Goal: Information Seeking & Learning: Learn about a topic

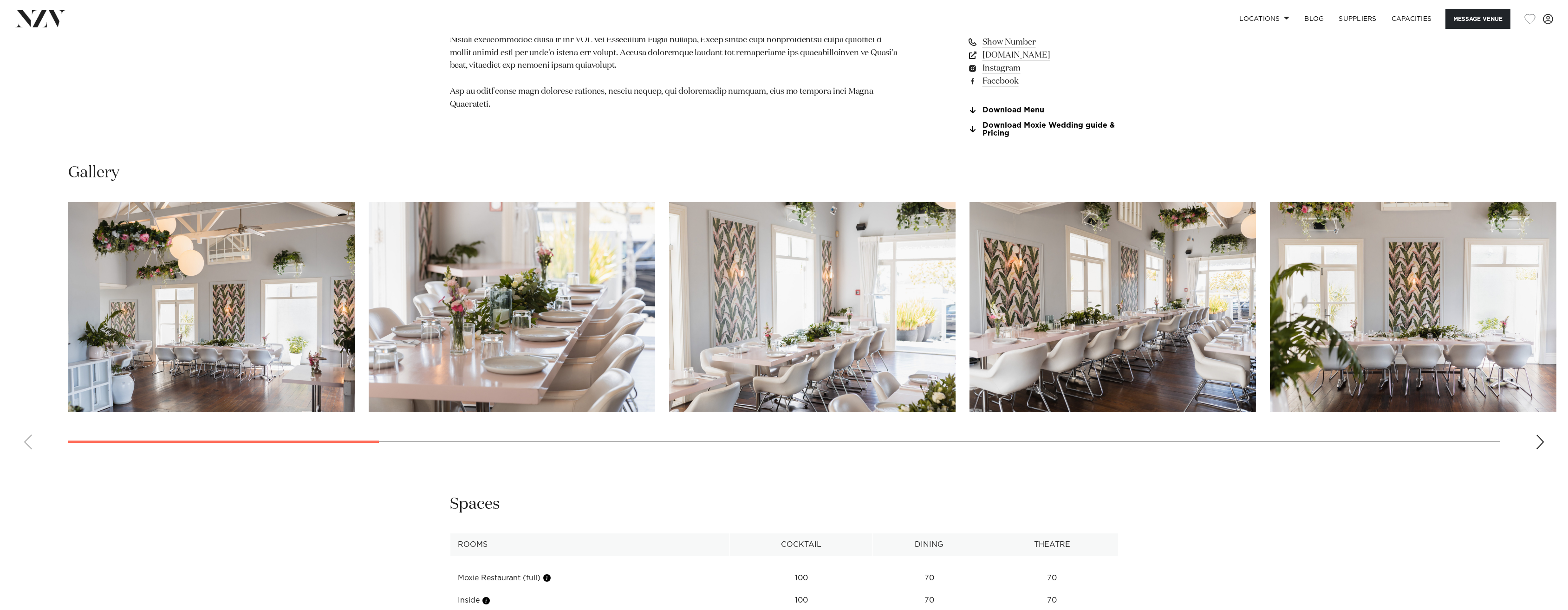
scroll to position [1161, 0]
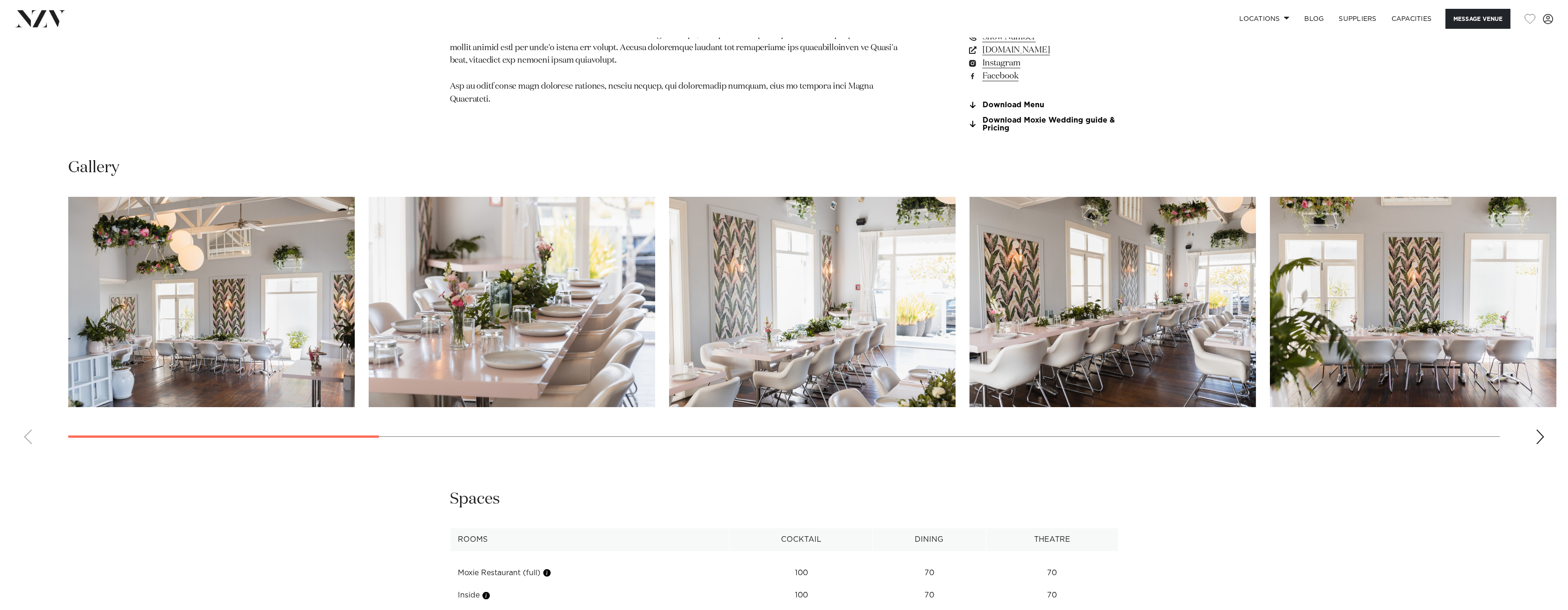
click at [225, 329] on img "1 / 22" at bounding box center [211, 302] width 286 height 210
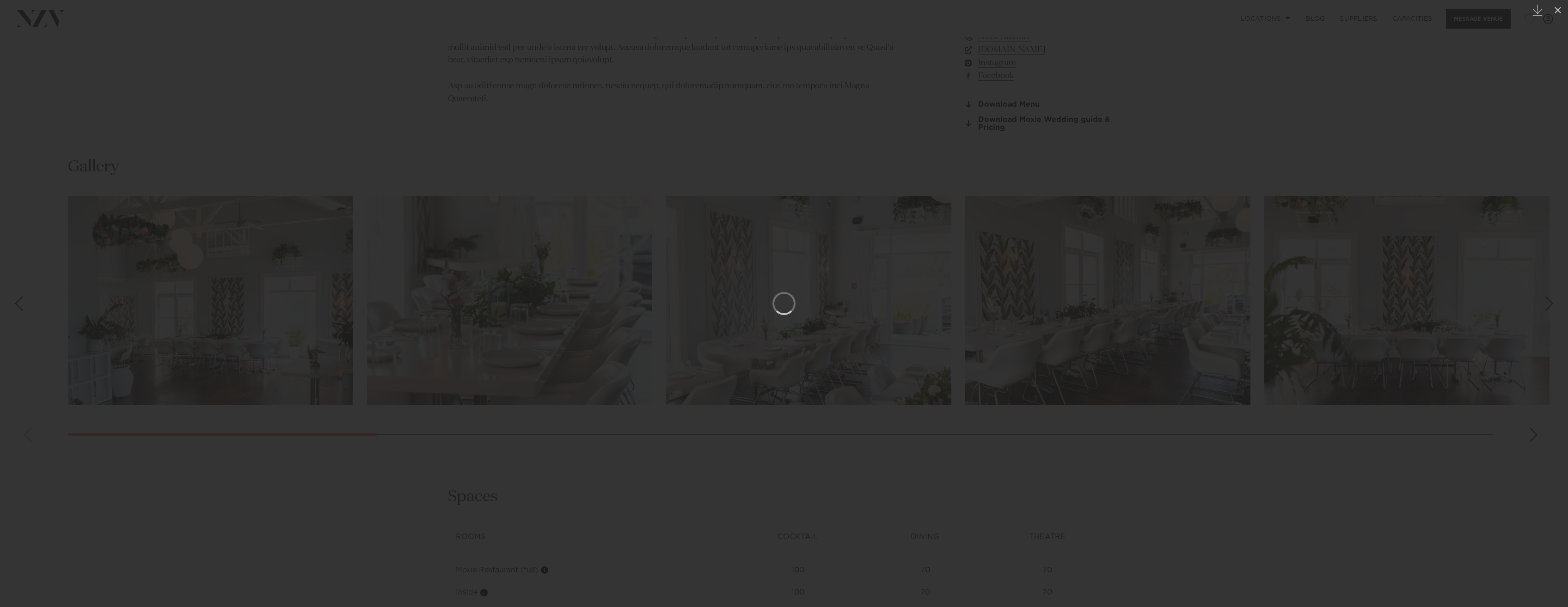
click at [765, 167] on div at bounding box center [784, 304] width 1568 height 607
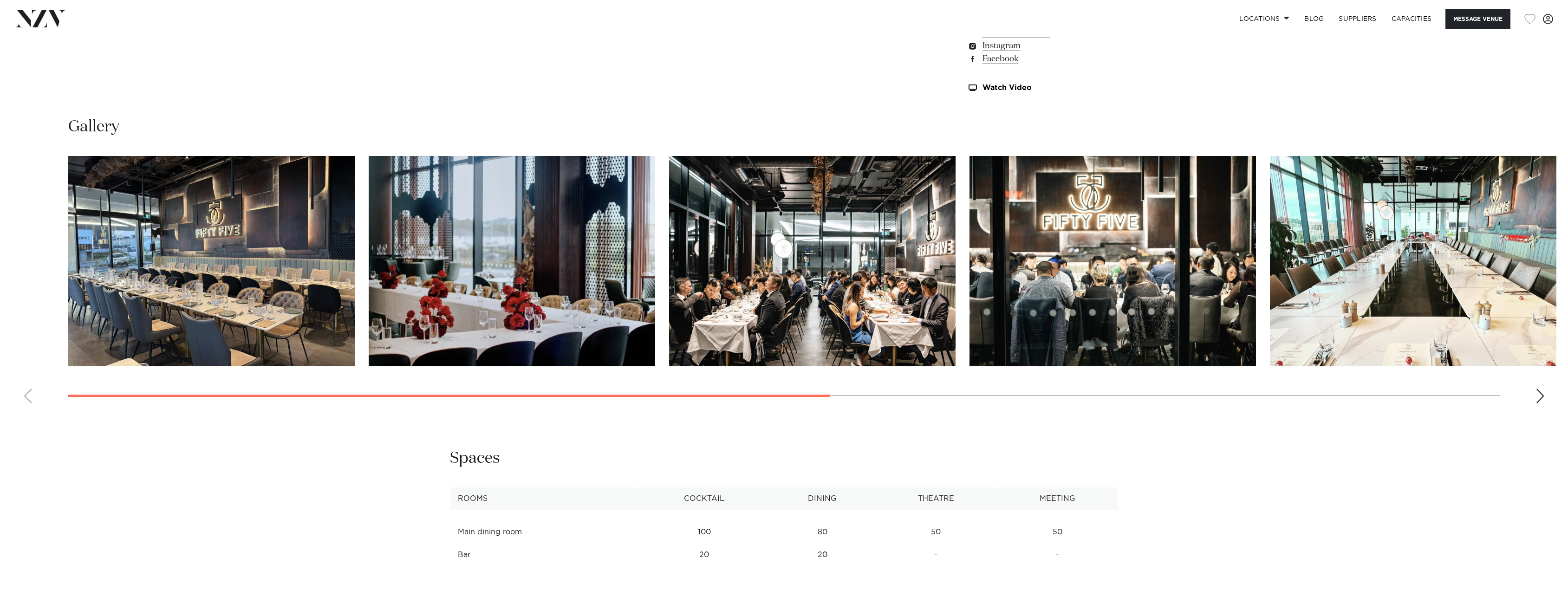
scroll to position [1253, 0]
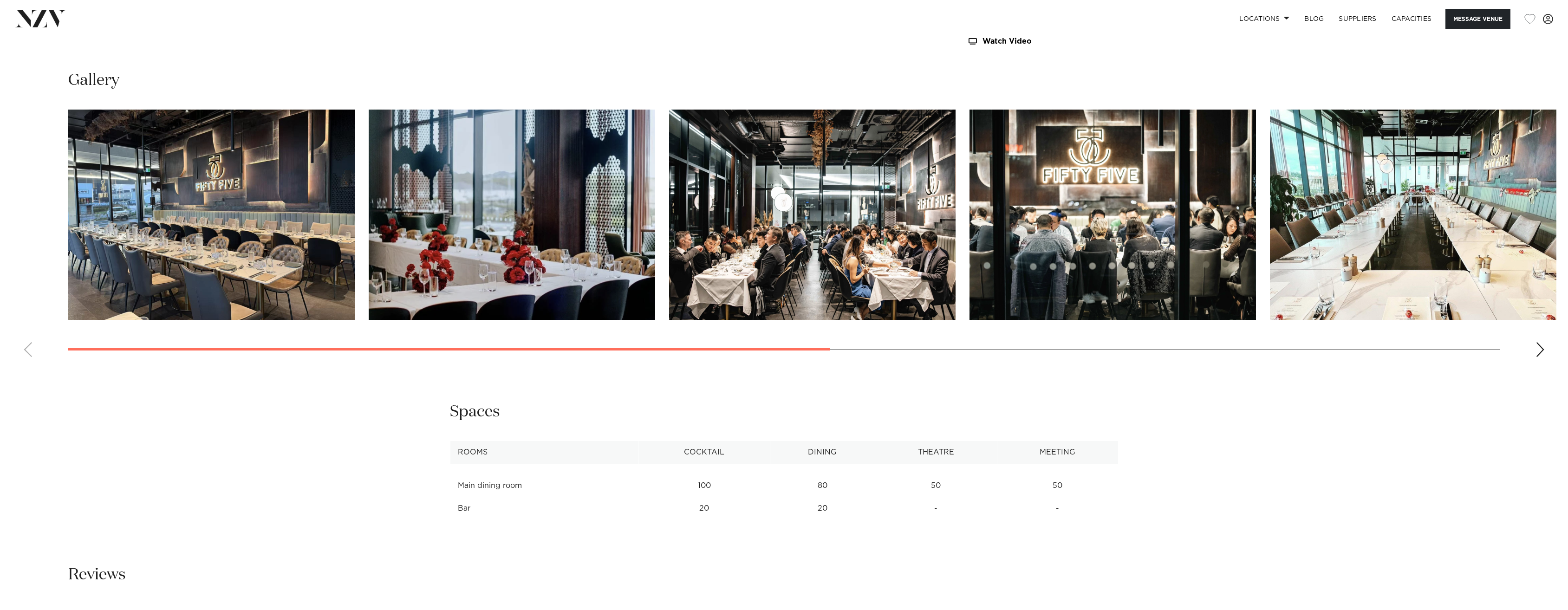
click at [768, 354] on div "Next slide" at bounding box center [1540, 349] width 9 height 15
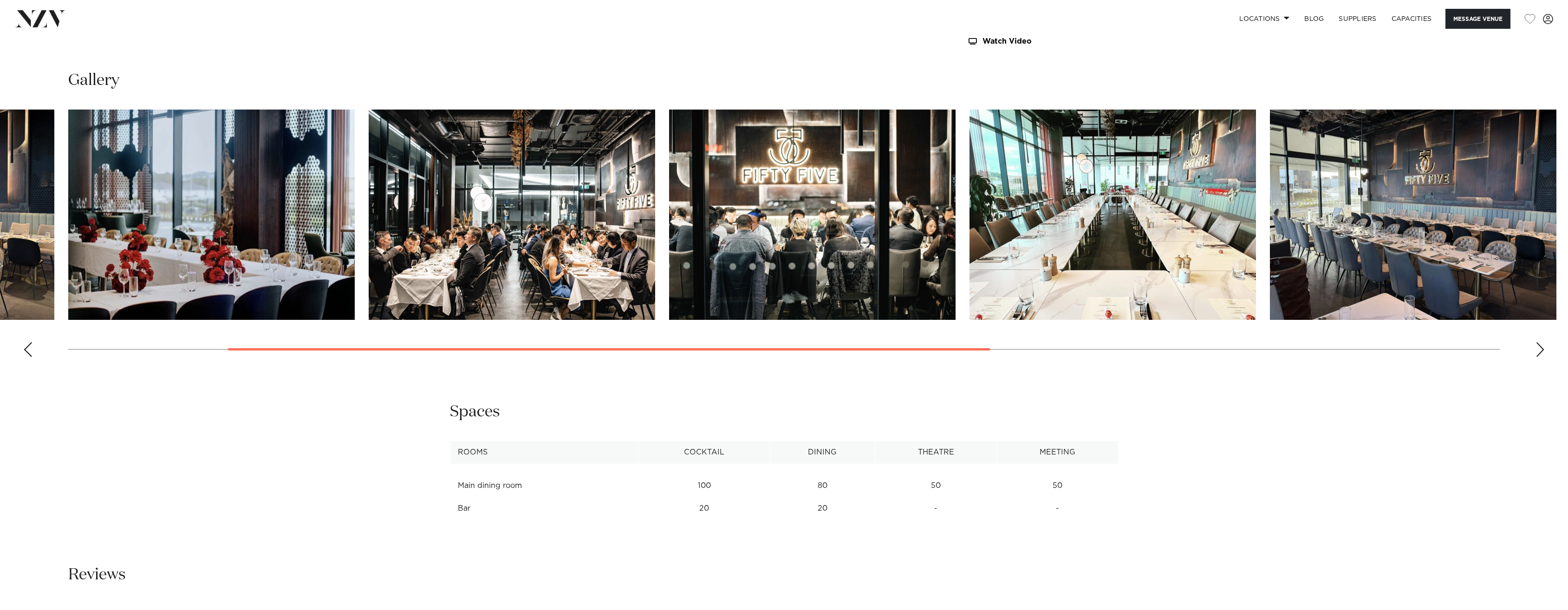
click at [768, 354] on swiper-container at bounding box center [784, 237] width 1568 height 255
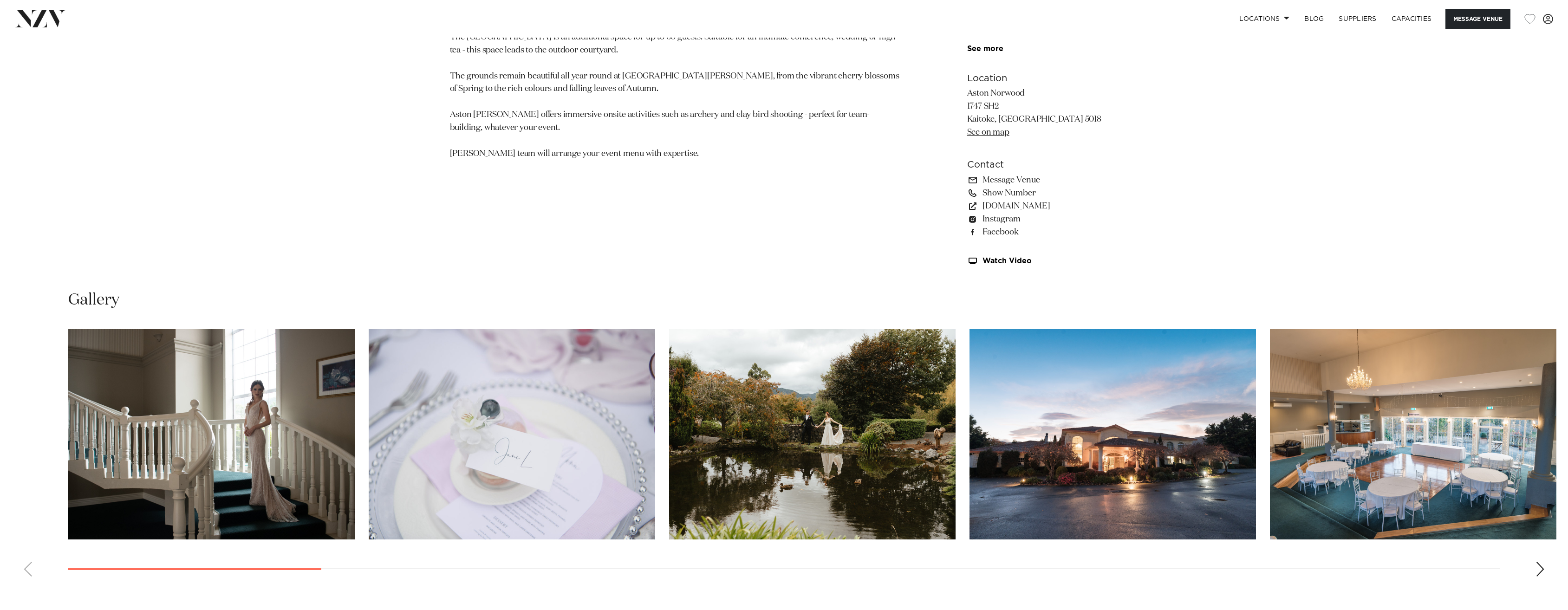
scroll to position [1067, 0]
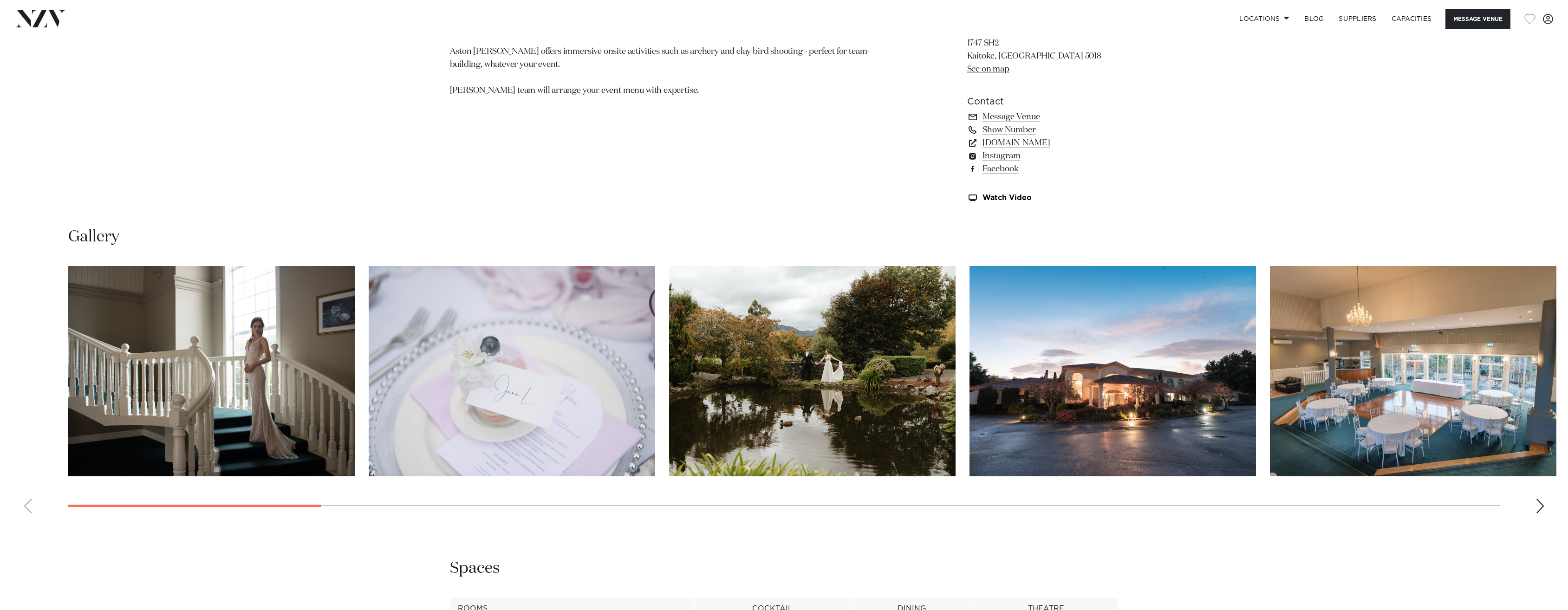
click at [217, 349] on img "1 / 27" at bounding box center [211, 371] width 286 height 210
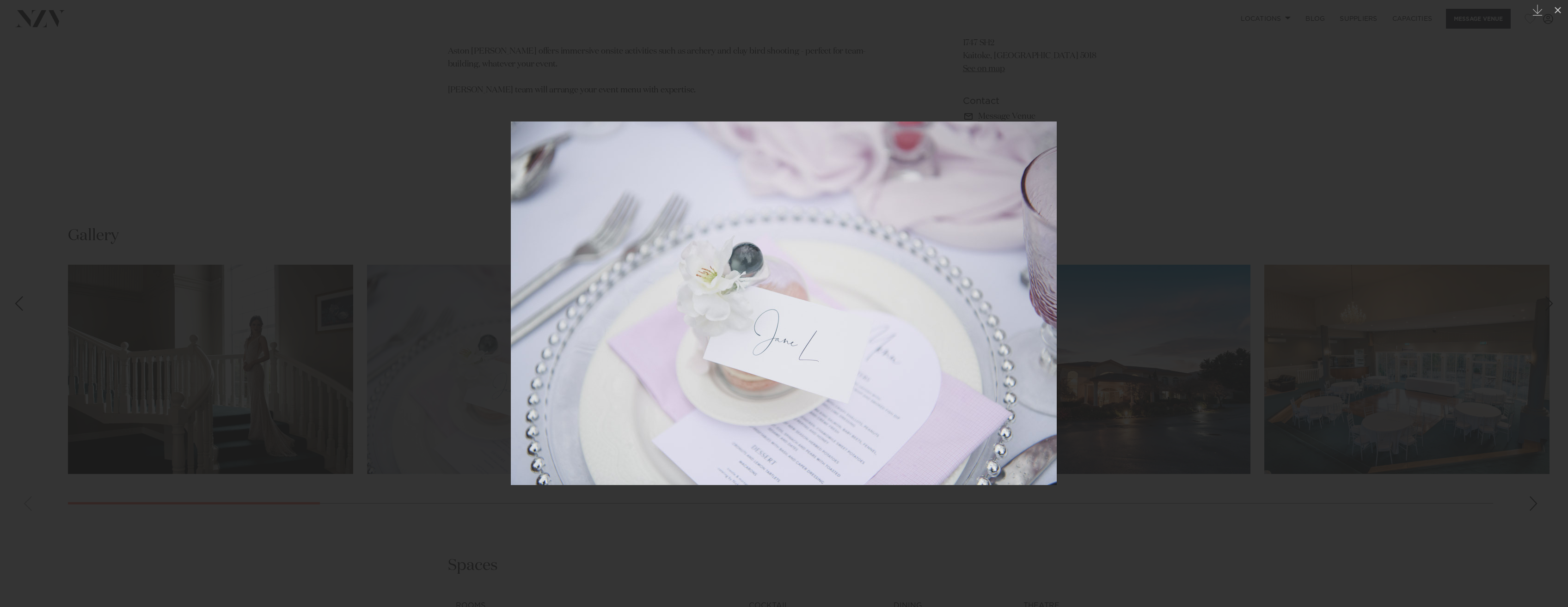
click at [1164, 131] on div at bounding box center [784, 304] width 1568 height 607
click at [1340, 177] on div at bounding box center [784, 304] width 1568 height 607
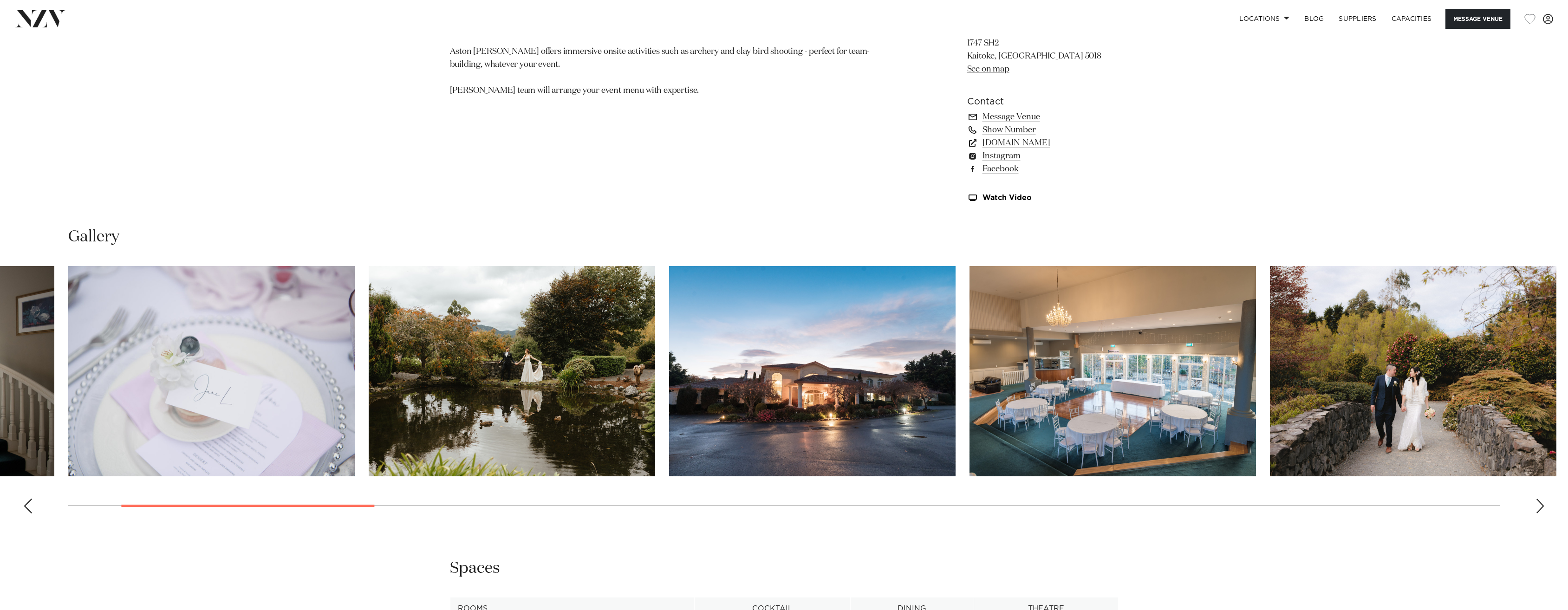
click at [1536, 520] on swiper-container at bounding box center [784, 393] width 1568 height 255
click at [1536, 514] on div "Next slide" at bounding box center [1540, 506] width 9 height 15
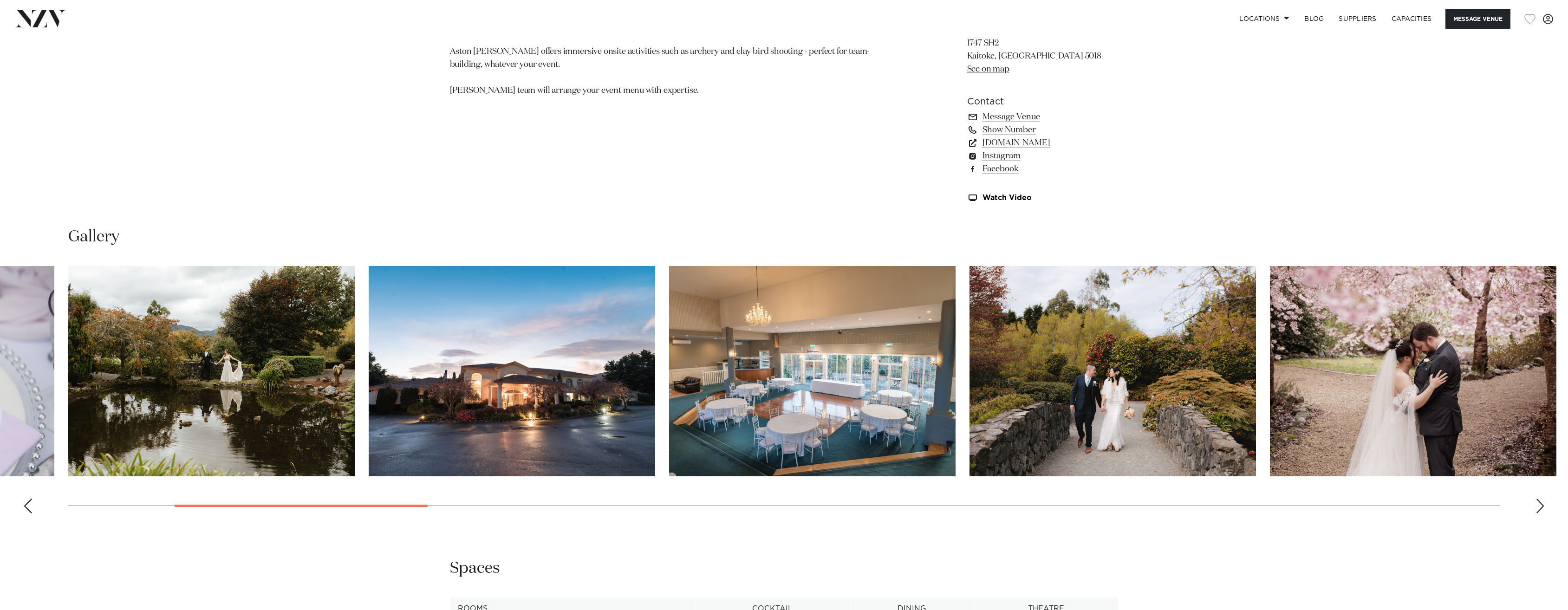
click at [1541, 514] on div "Next slide" at bounding box center [1540, 506] width 9 height 15
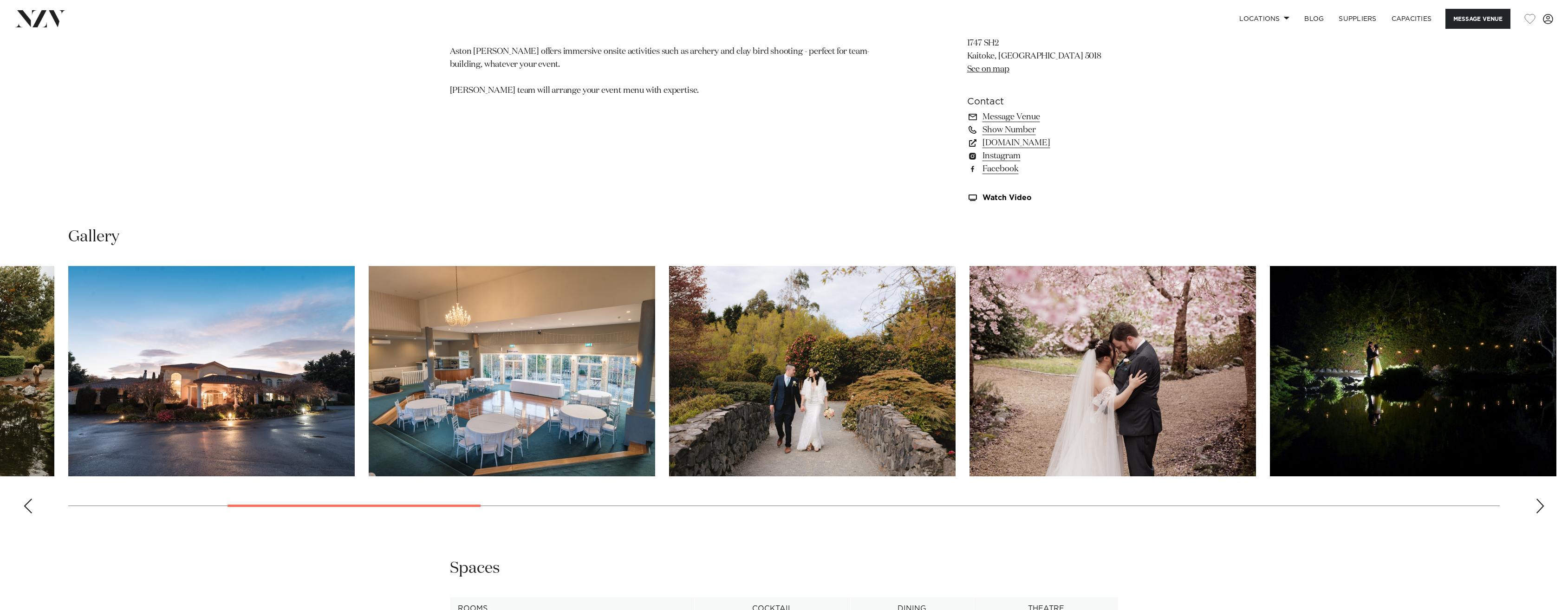
click at [1539, 514] on div "Next slide" at bounding box center [1540, 506] width 9 height 15
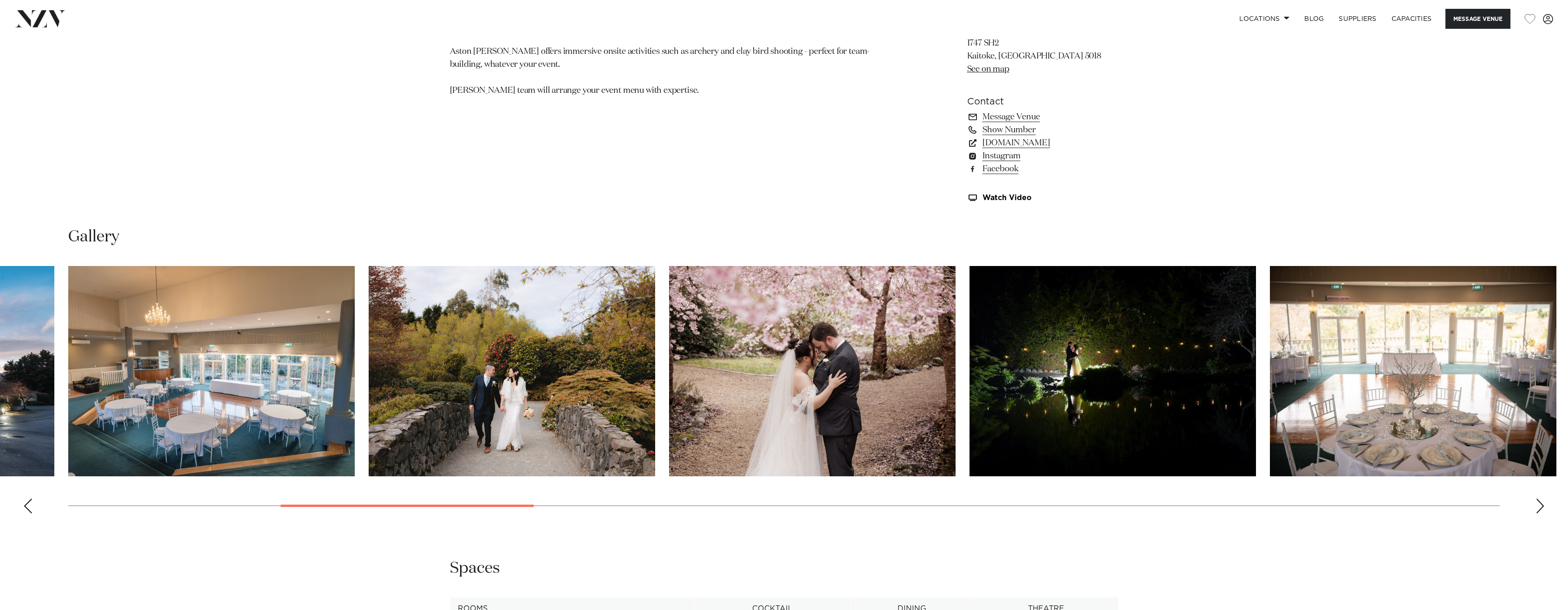
click at [1542, 514] on div "Next slide" at bounding box center [1540, 506] width 9 height 15
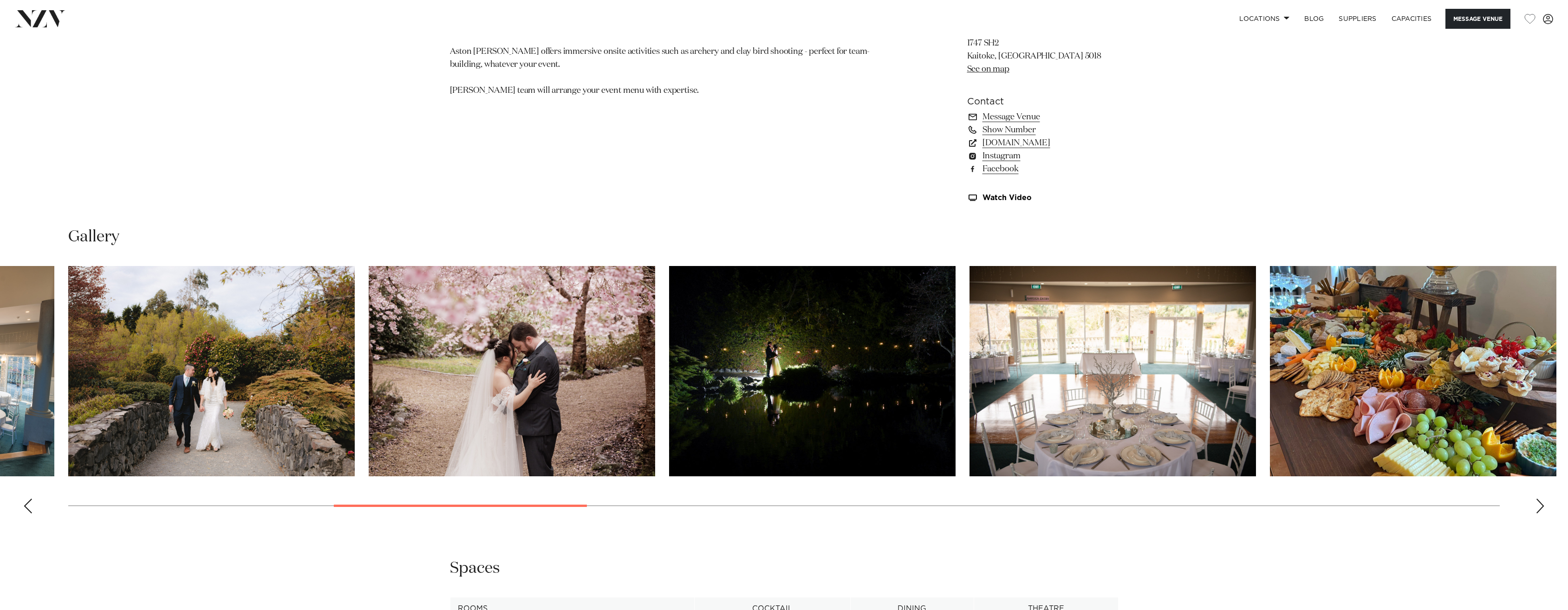
click at [1542, 514] on div "Next slide" at bounding box center [1540, 506] width 9 height 15
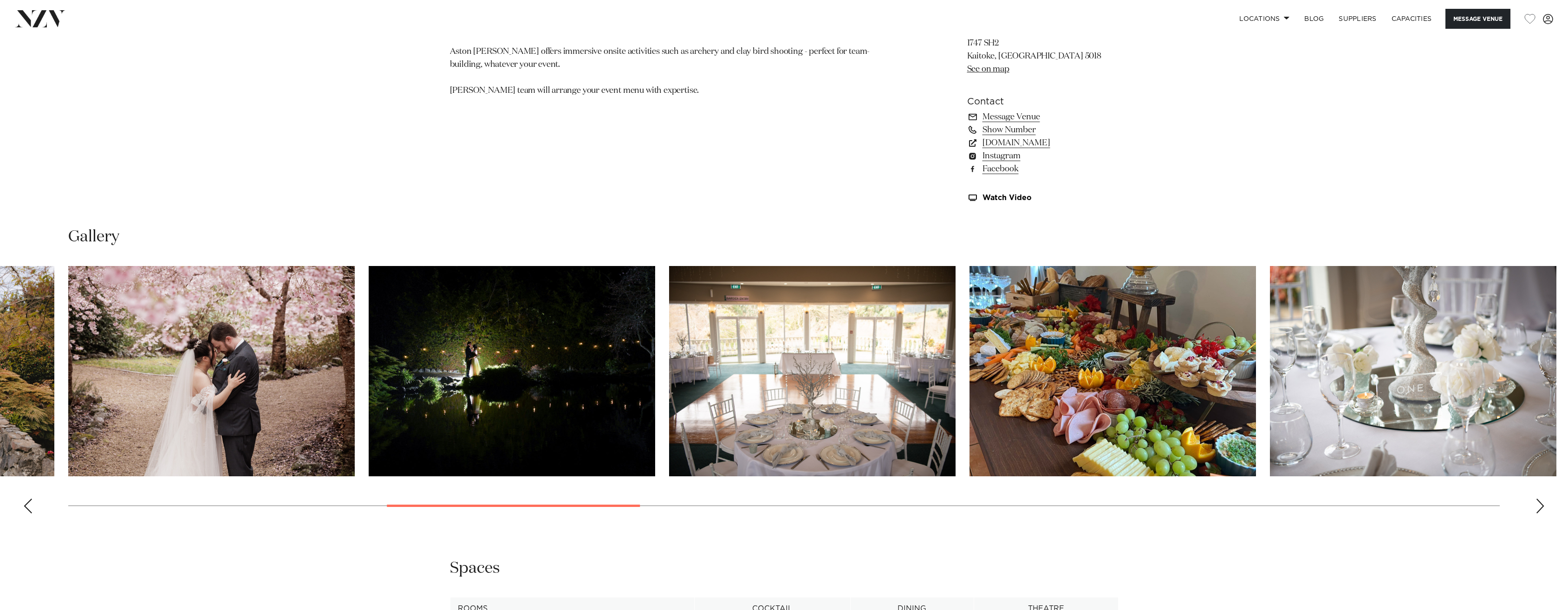
click at [1542, 514] on div "Next slide" at bounding box center [1540, 506] width 9 height 15
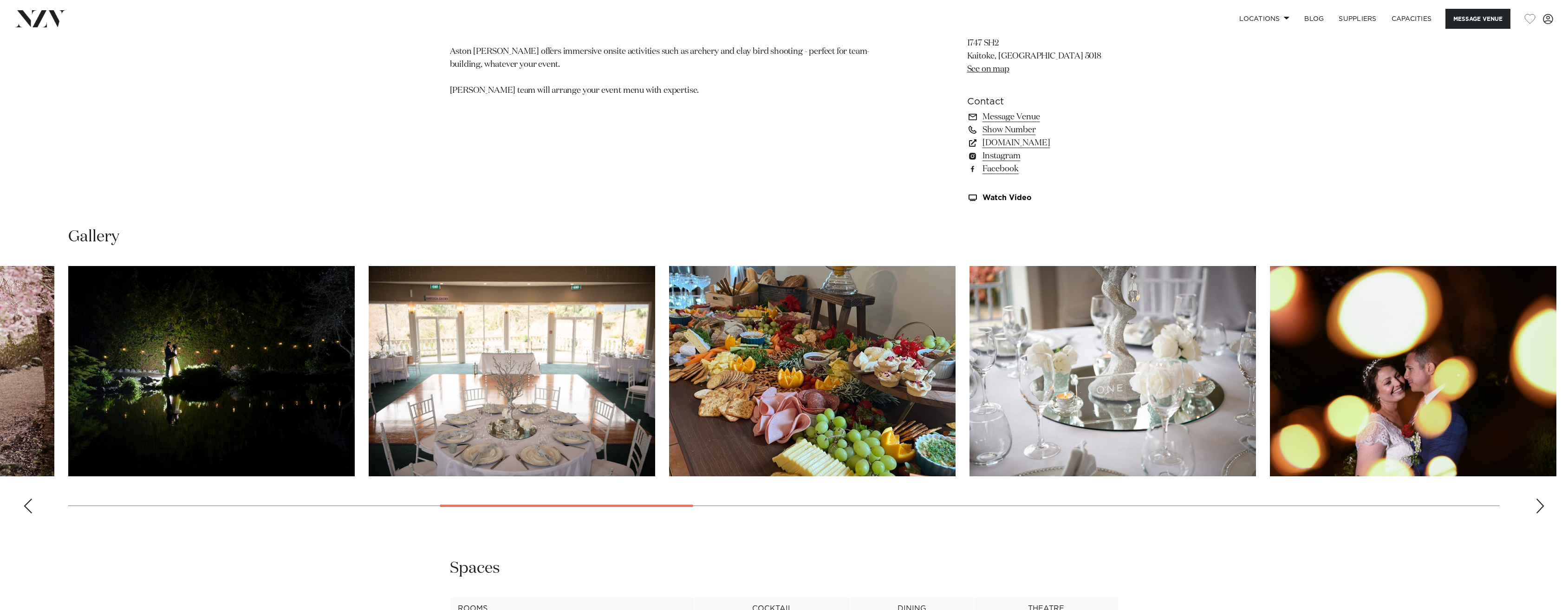
click at [1542, 514] on div "Next slide" at bounding box center [1540, 506] width 9 height 15
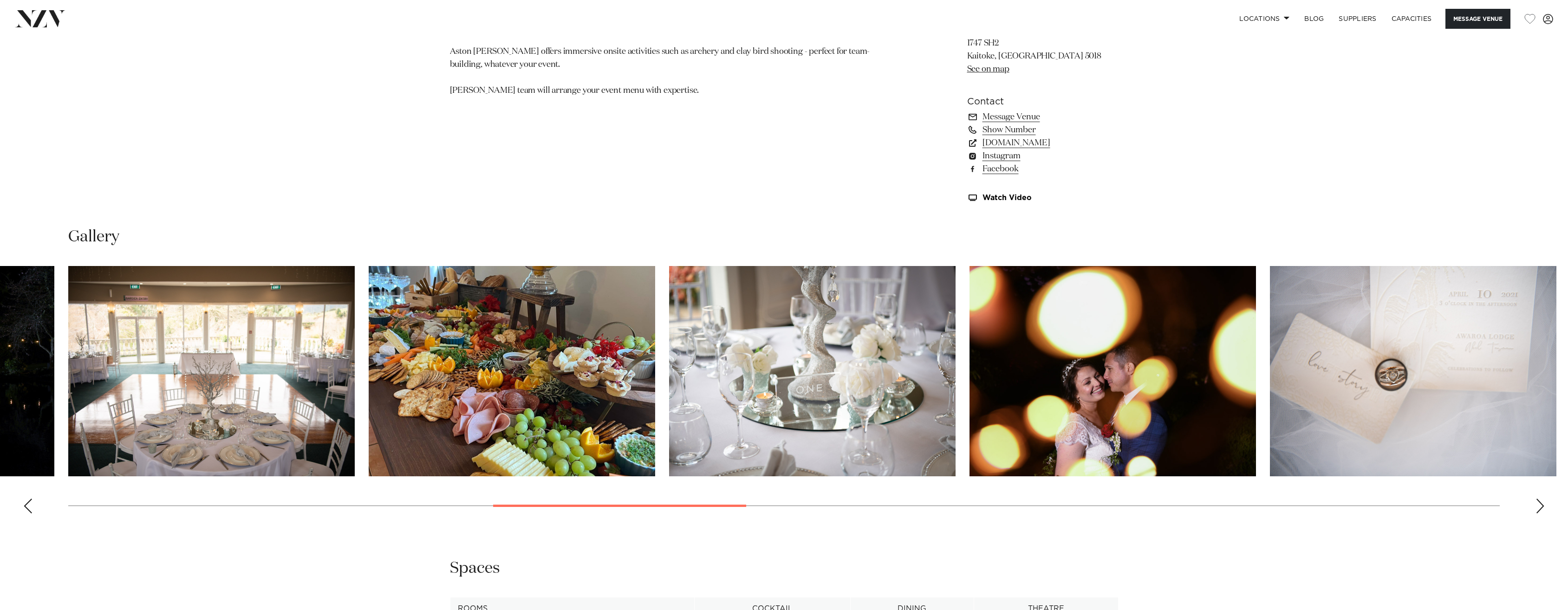
click at [1542, 514] on div "Next slide" at bounding box center [1540, 506] width 9 height 15
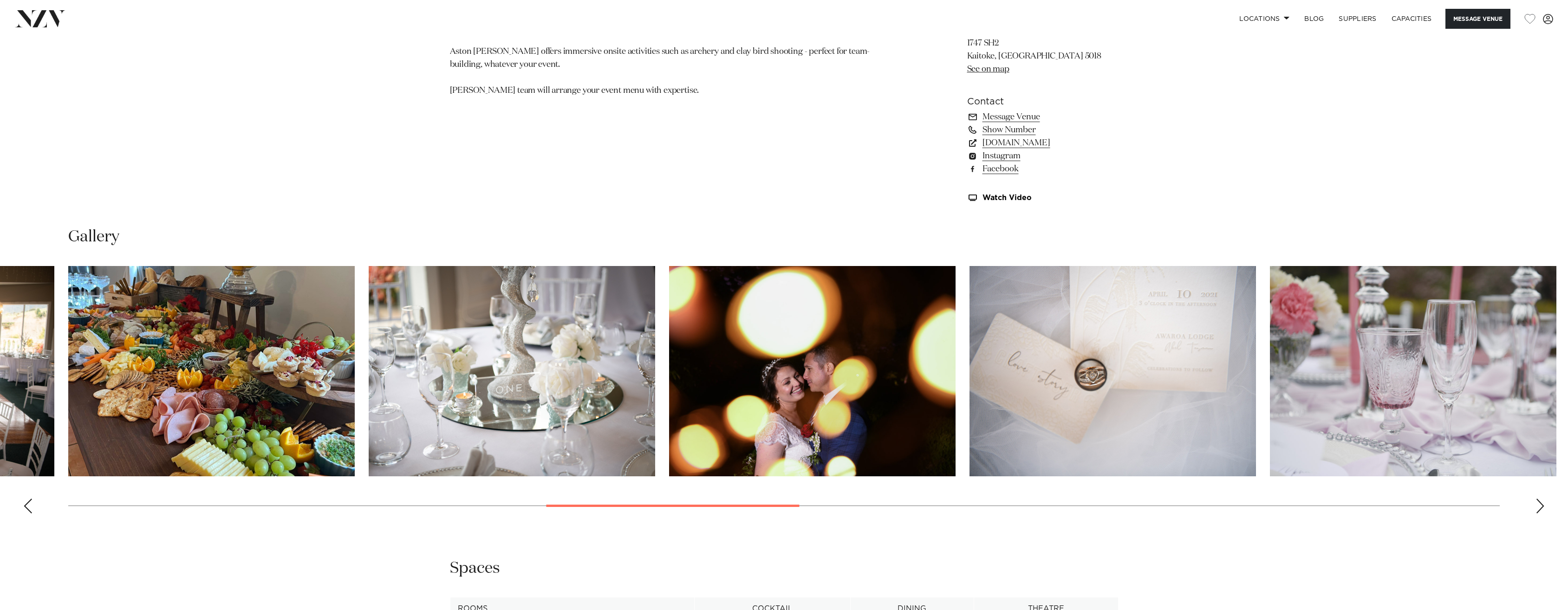
click at [1542, 514] on div "Next slide" at bounding box center [1540, 506] width 9 height 15
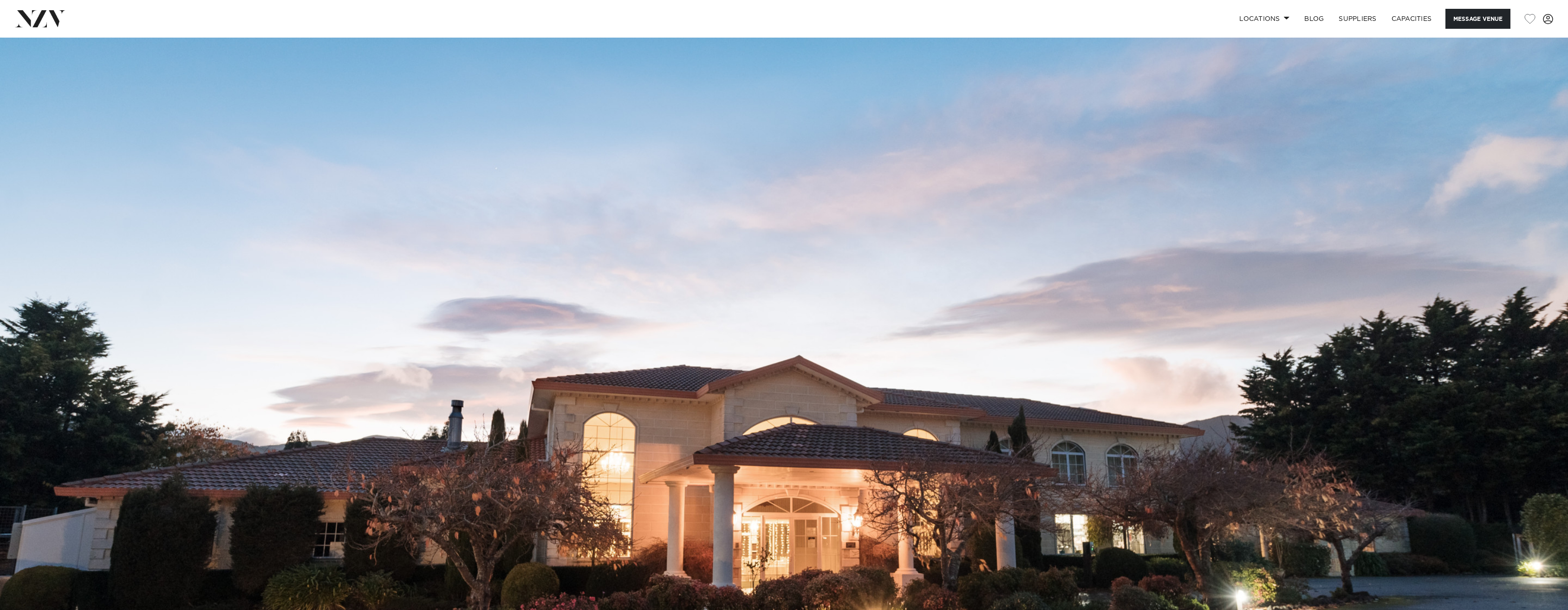
click at [45, 19] on img at bounding box center [40, 18] width 51 height 17
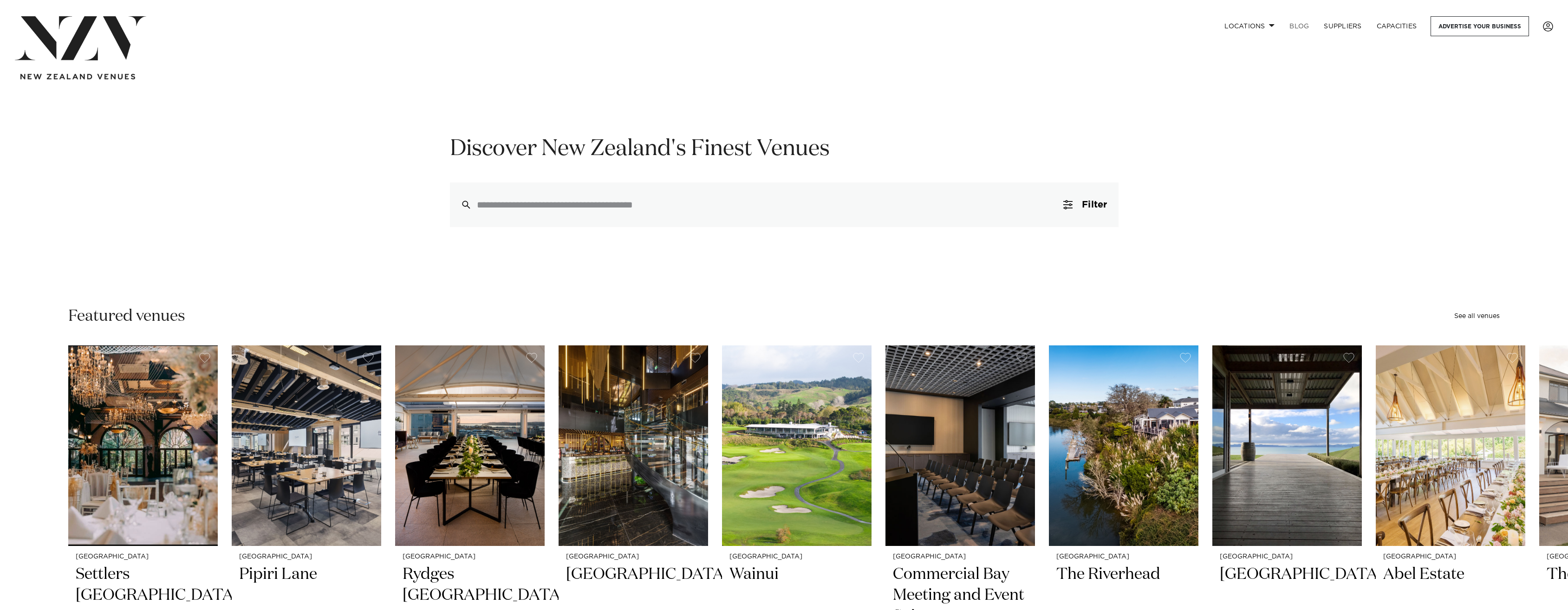
click at [1297, 23] on link "BLOG" at bounding box center [1299, 26] width 34 height 20
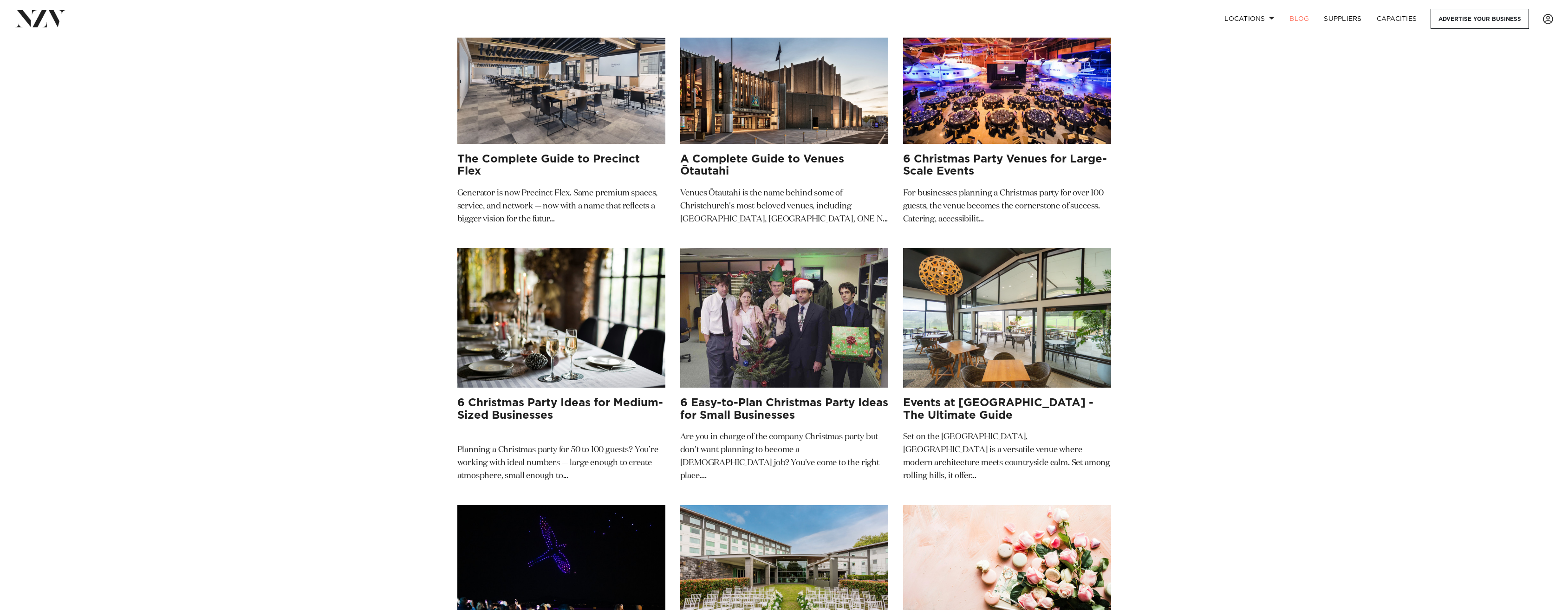
scroll to position [139, 0]
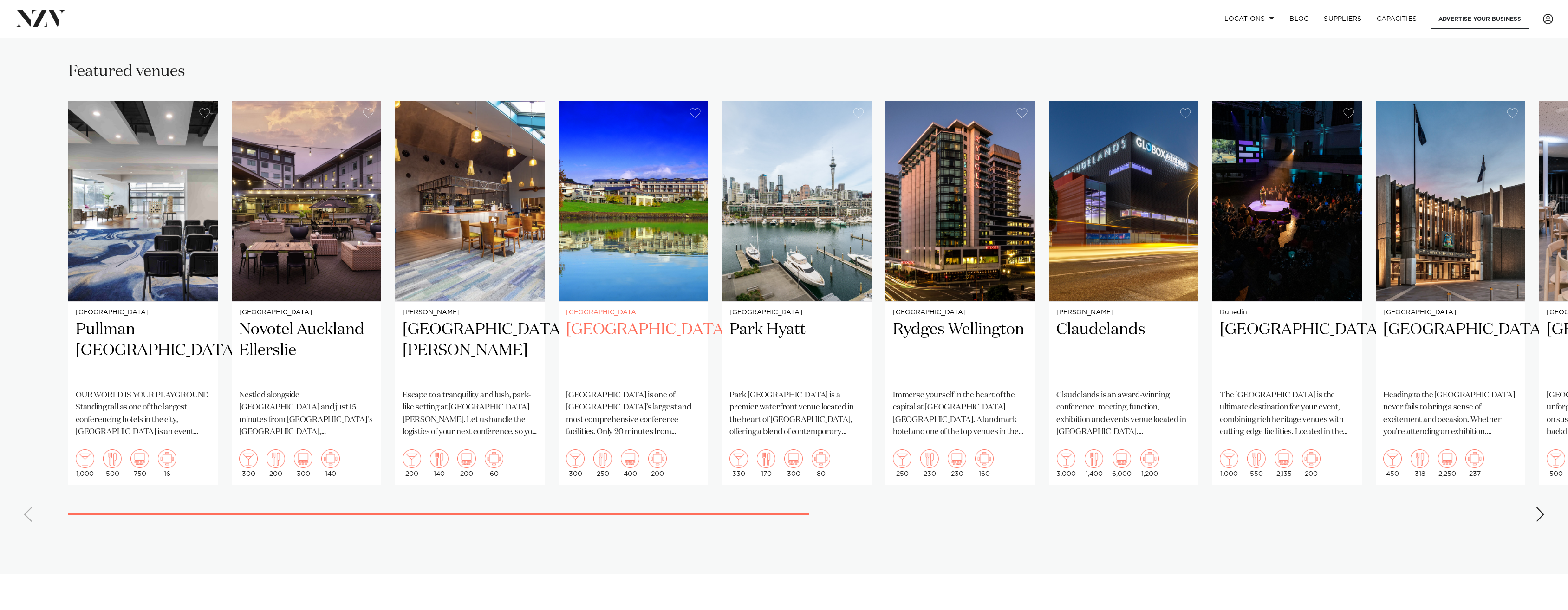
scroll to position [603, 0]
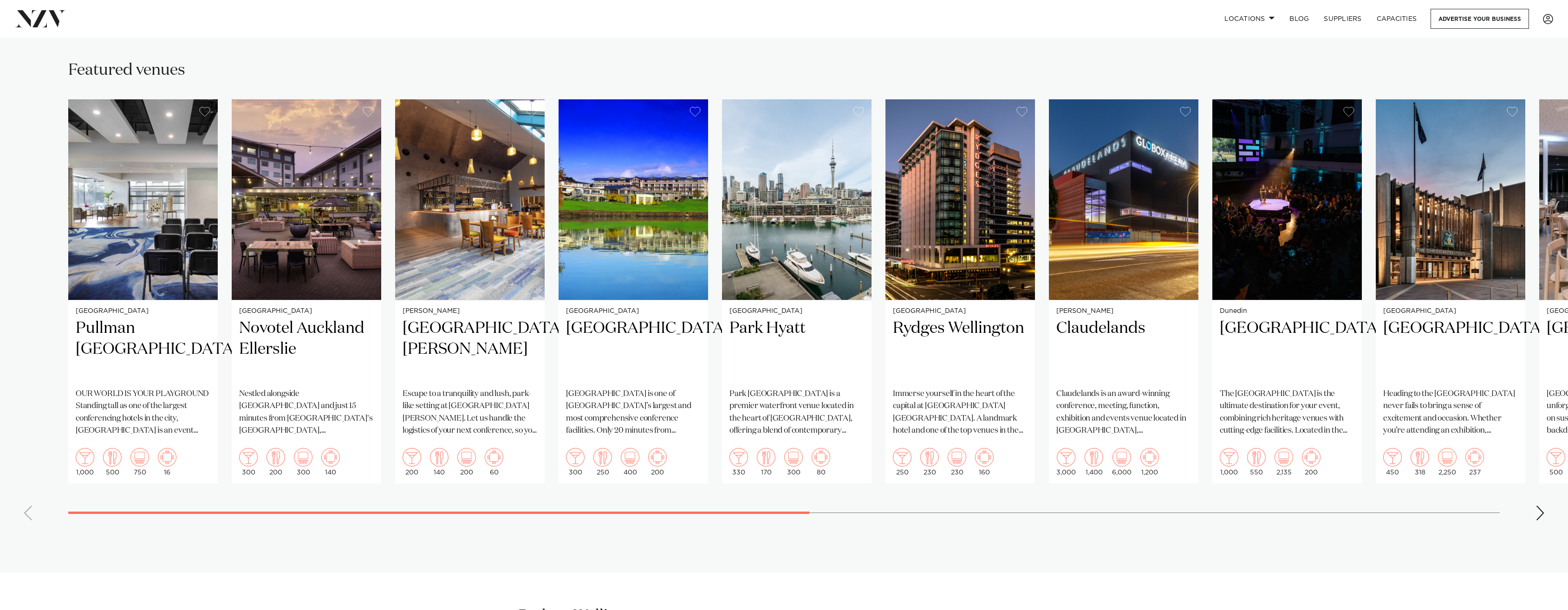
click at [1540, 515] on div "Next slide" at bounding box center [1540, 513] width 9 height 15
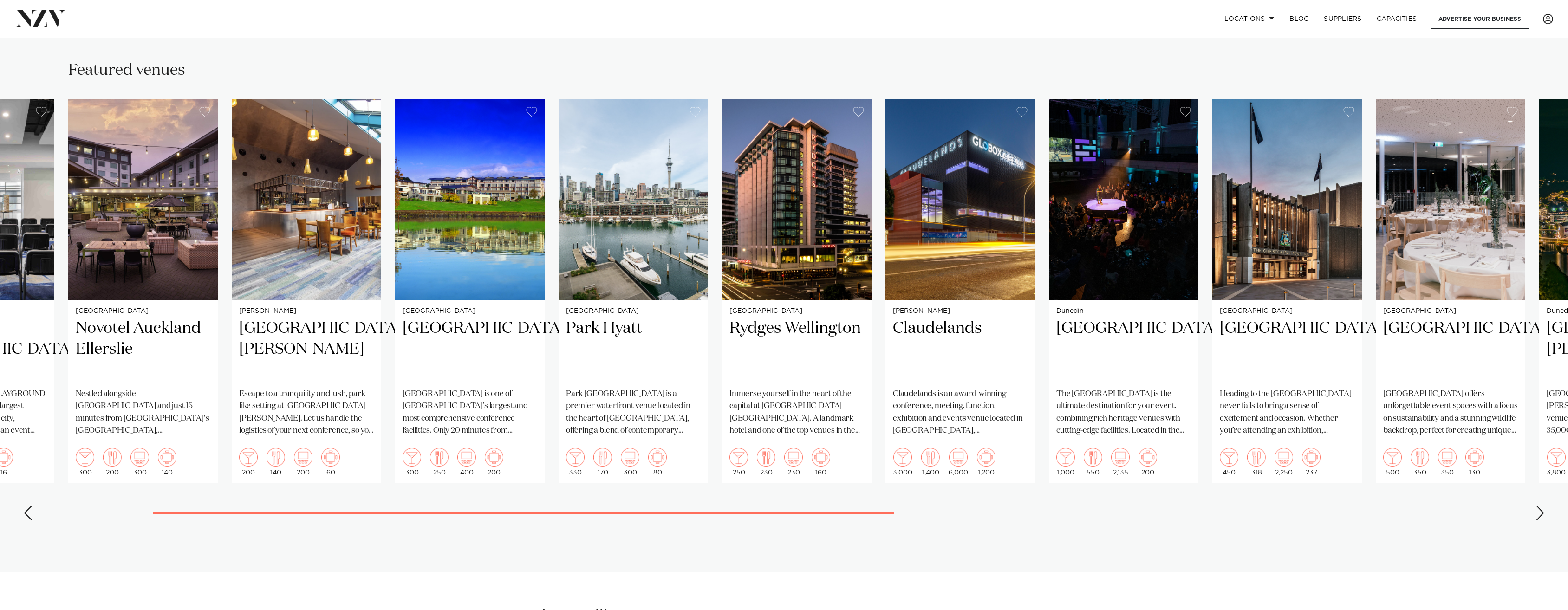
click at [1540, 515] on div "Next slide" at bounding box center [1540, 513] width 9 height 15
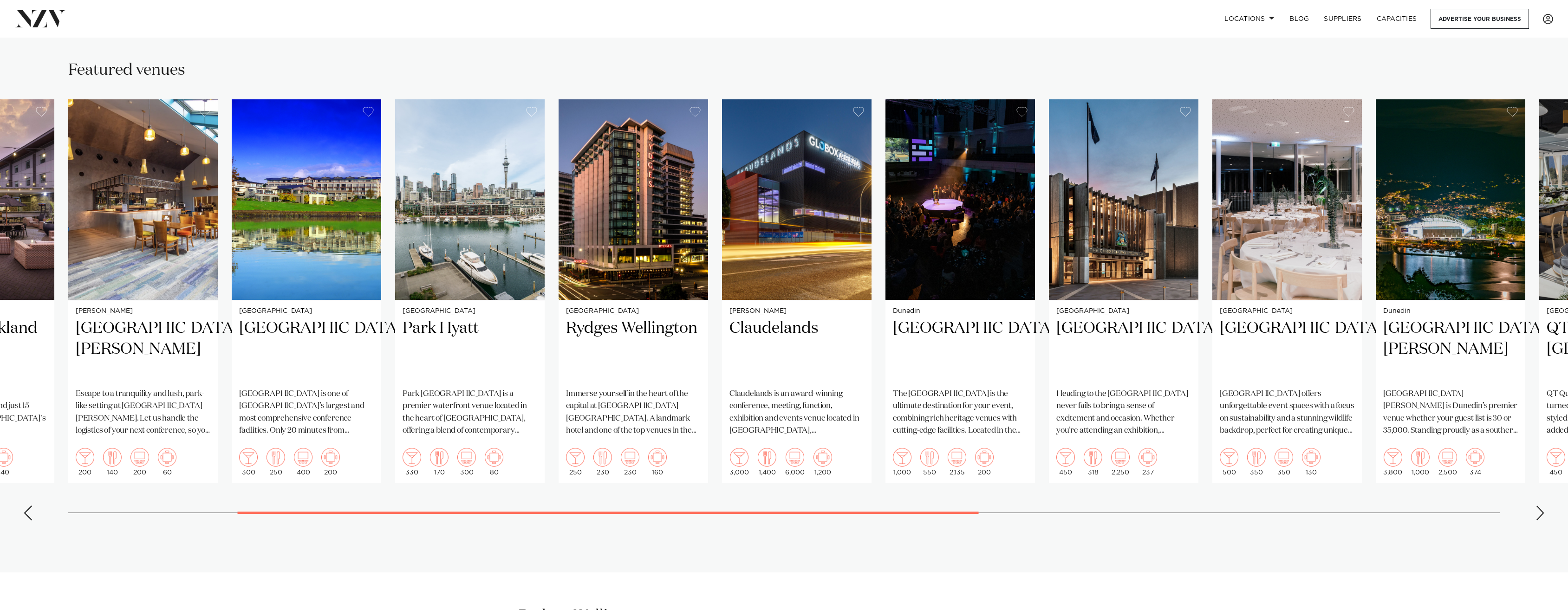
click at [1540, 515] on div "Next slide" at bounding box center [1540, 513] width 9 height 15
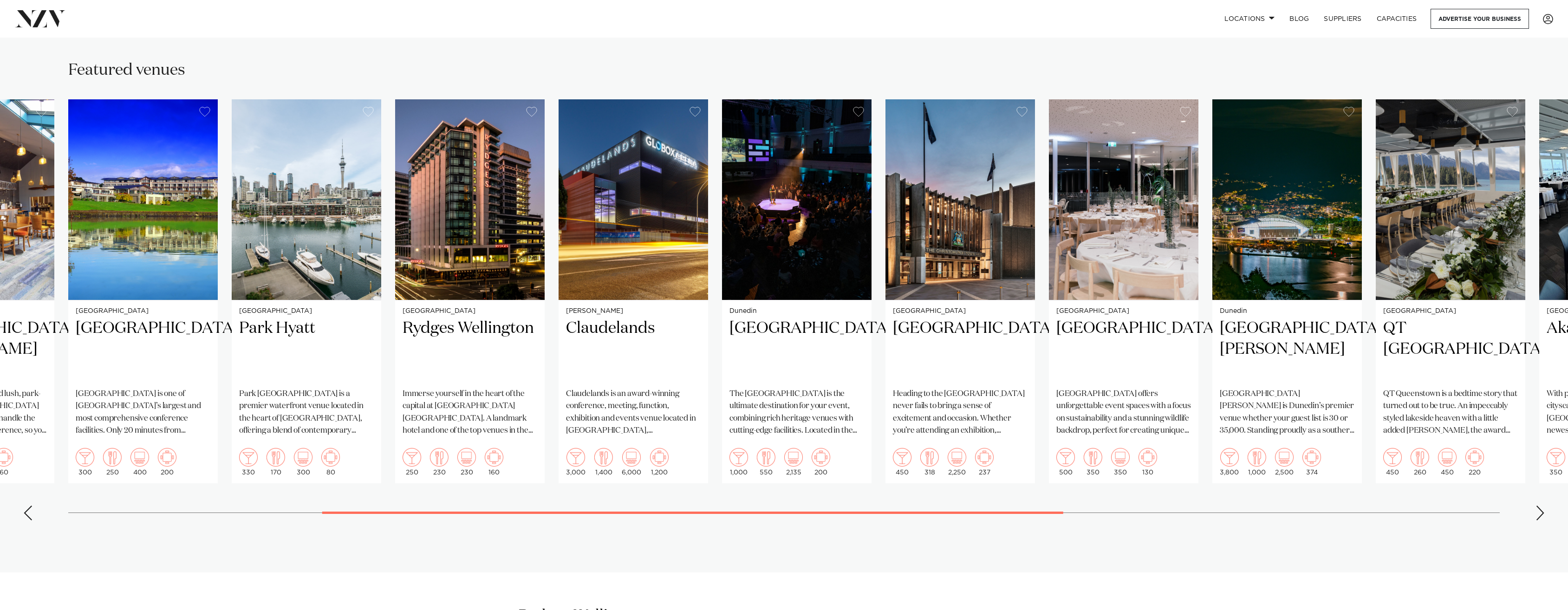
click at [1540, 515] on div "Next slide" at bounding box center [1540, 513] width 9 height 15
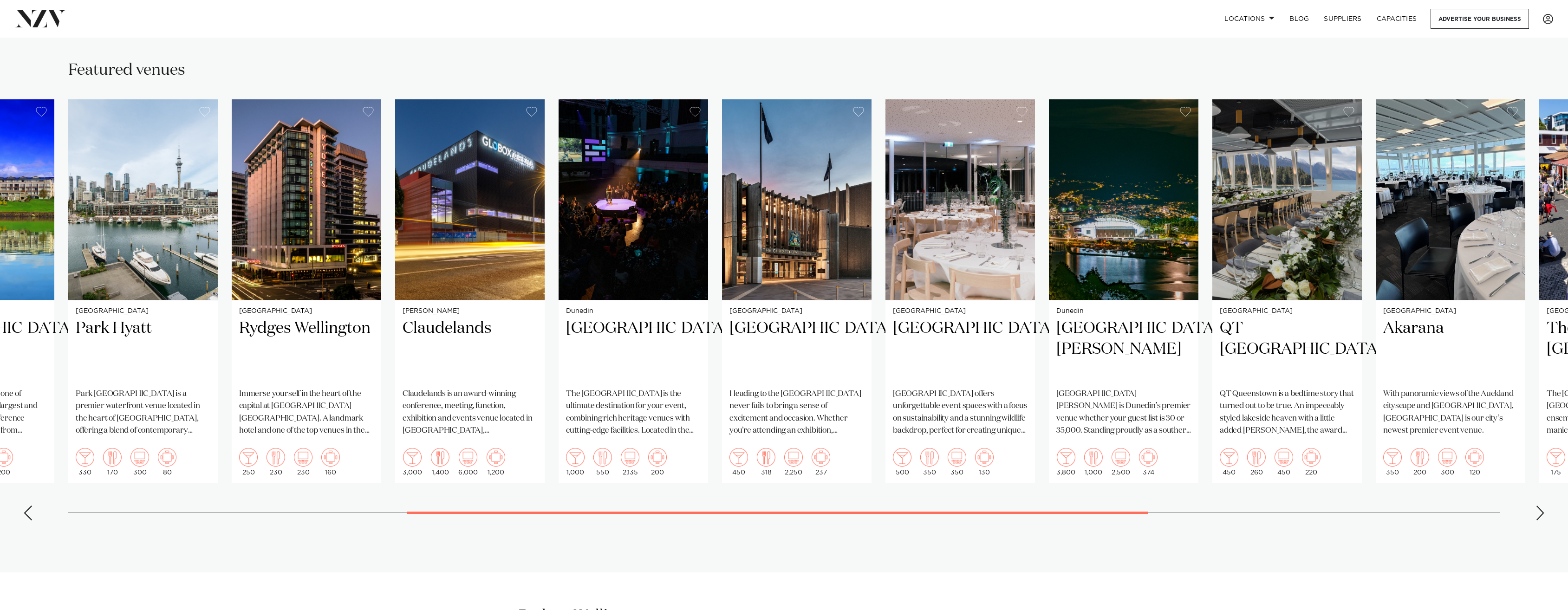
click at [1540, 515] on div "Next slide" at bounding box center [1540, 513] width 9 height 15
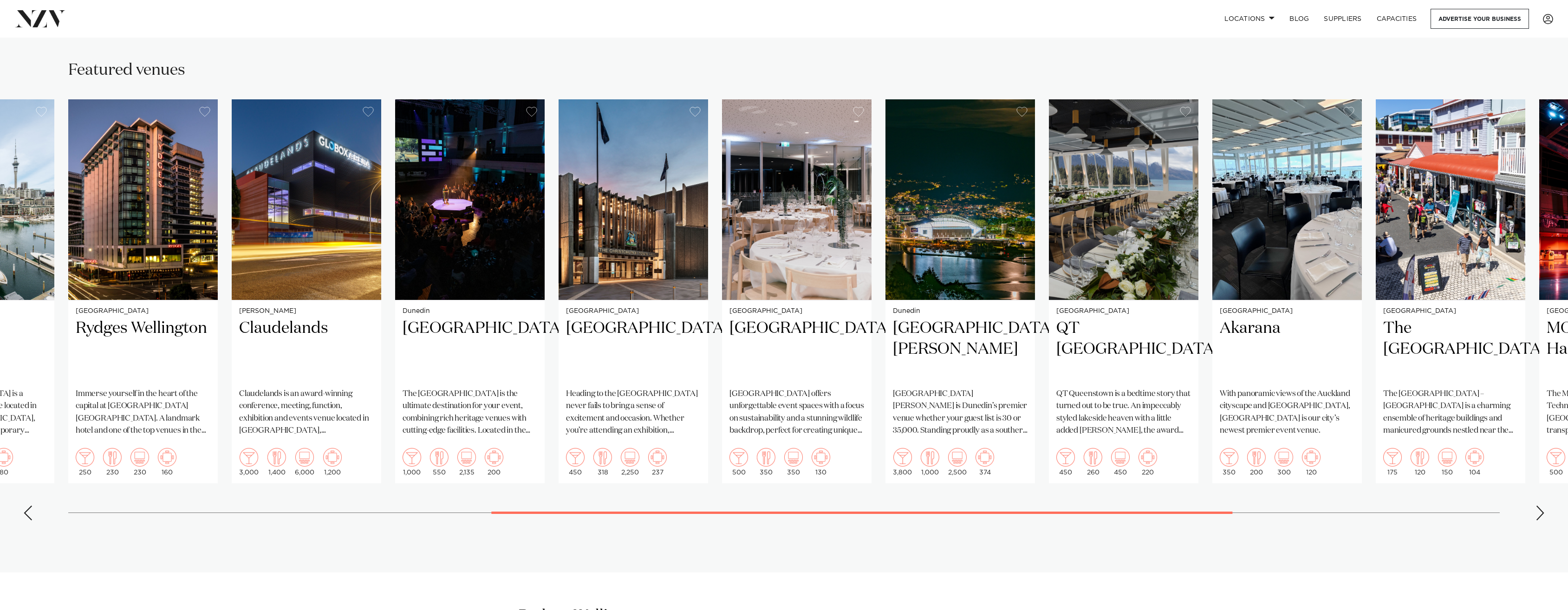
click at [1540, 515] on div "Next slide" at bounding box center [1540, 513] width 9 height 15
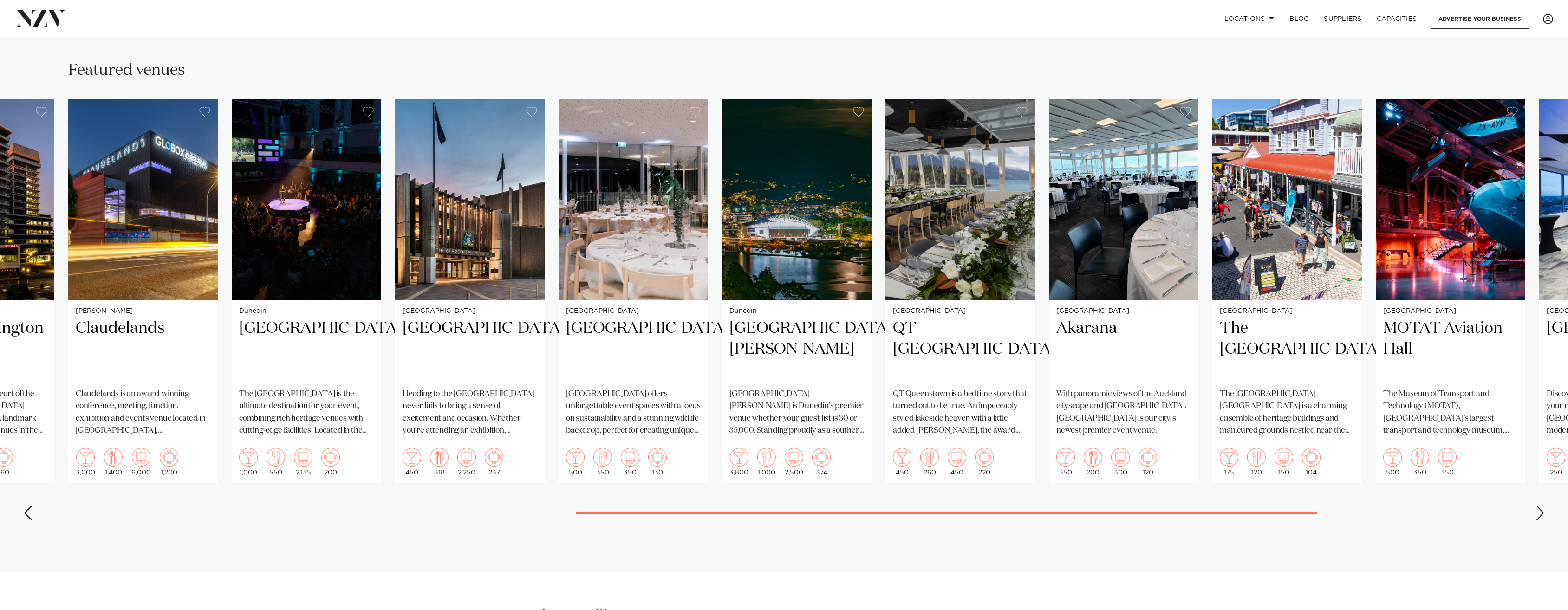
click at [1540, 515] on div "Next slide" at bounding box center [1540, 513] width 9 height 15
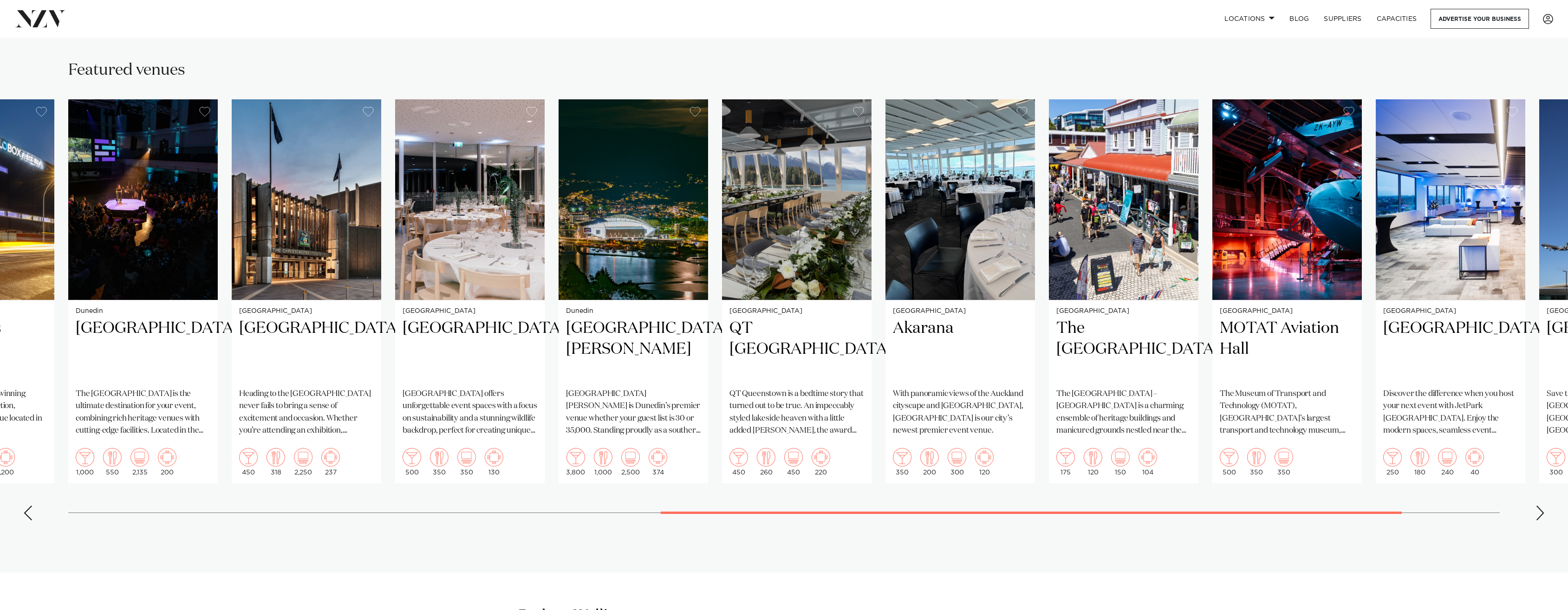
click at [1540, 515] on div "Next slide" at bounding box center [1540, 513] width 9 height 15
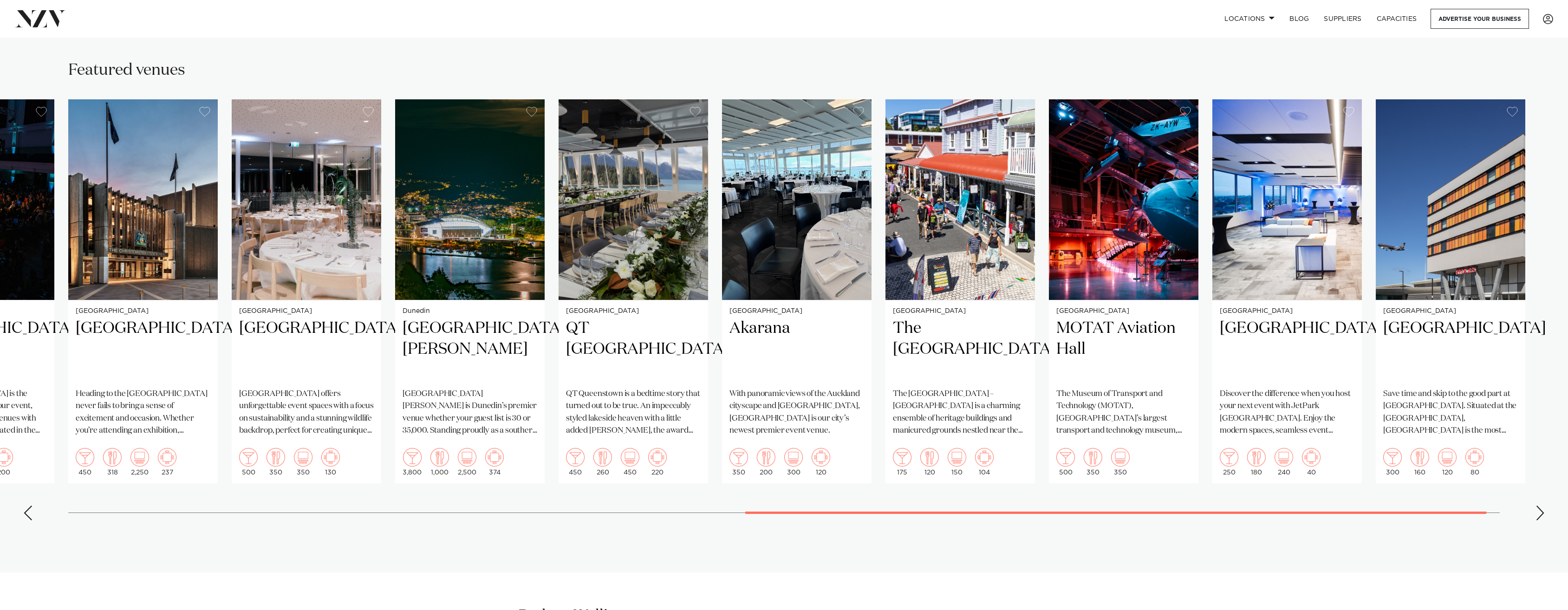
click at [1540, 515] on div "Next slide" at bounding box center [1540, 513] width 9 height 15
